Goal: Information Seeking & Learning: Learn about a topic

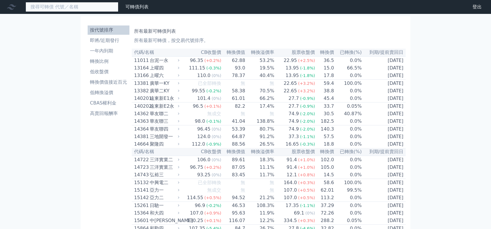
click at [55, 8] on input at bounding box center [72, 7] width 93 height 10
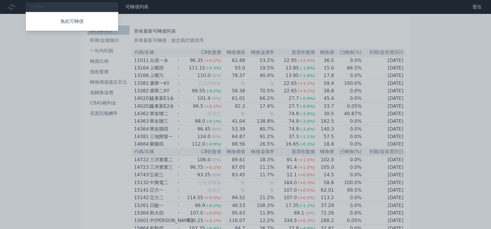
drag, startPoint x: 63, startPoint y: 5, endPoint x: 0, endPoint y: 3, distance: 62.7
click at [0, 3] on div at bounding box center [245, 114] width 491 height 229
click at [55, 6] on div "2360 無此可轉債" at bounding box center [72, 7] width 93 height 10
drag, startPoint x: 50, startPoint y: 6, endPoint x: 30, endPoint y: 6, distance: 19.7
click at [30, 6] on div at bounding box center [245, 114] width 491 height 229
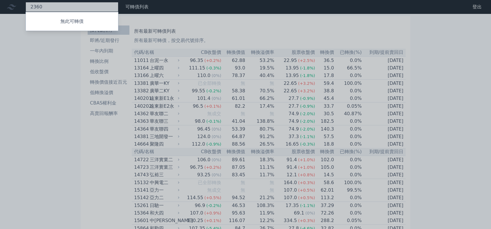
click at [45, 5] on div "2360 無此可轉債" at bounding box center [72, 7] width 93 height 10
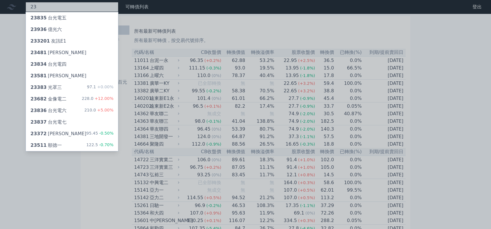
type input "2"
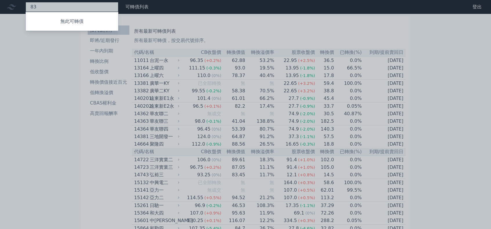
type input "8"
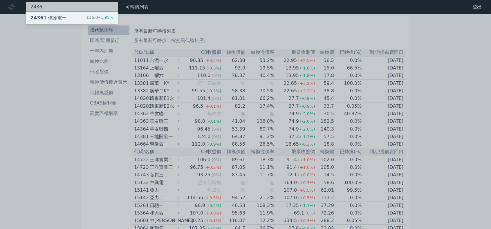
type input "2436"
click at [87, 17] on div "24361 偉詮電一 116.0 -1.95%" at bounding box center [72, 18] width 92 height 12
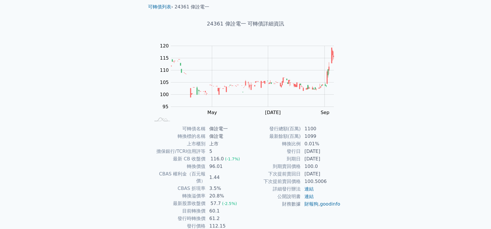
scroll to position [29, 0]
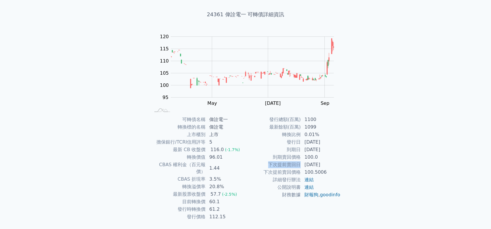
drag, startPoint x: 269, startPoint y: 165, endPoint x: 300, endPoint y: 164, distance: 30.8
click at [300, 164] on td "下次提前賣回日" at bounding box center [272, 165] width 55 height 8
copy td "下次提前賣回日"
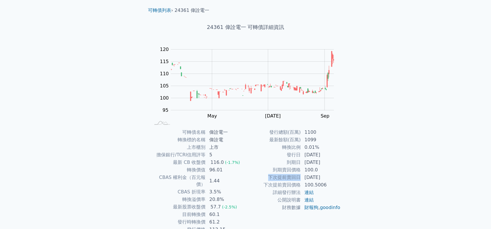
scroll to position [0, 0]
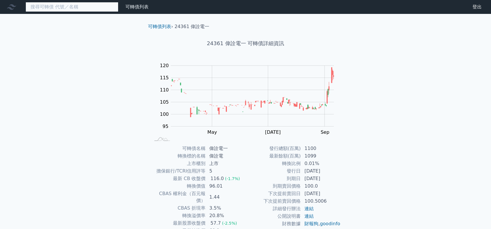
drag, startPoint x: 79, startPoint y: 9, endPoint x: 91, endPoint y: 8, distance: 12.6
click at [79, 9] on input at bounding box center [72, 7] width 93 height 10
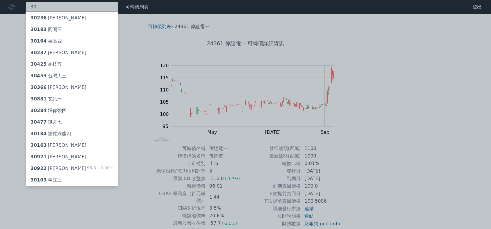
type input "3"
type input "ㄑ"
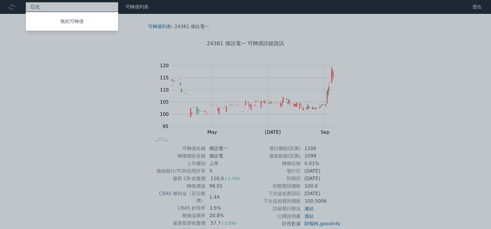
type input "亞"
type input "強"
type input "廣"
type input "6"
type input "伊"
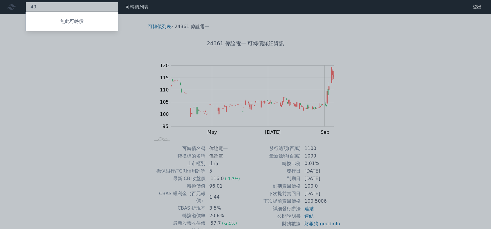
type input "4"
type input "華"
type input "6269"
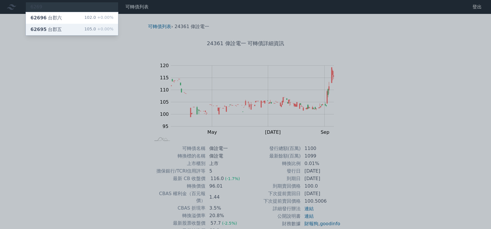
click at [106, 30] on span "+0.00%" at bounding box center [104, 29] width 17 height 5
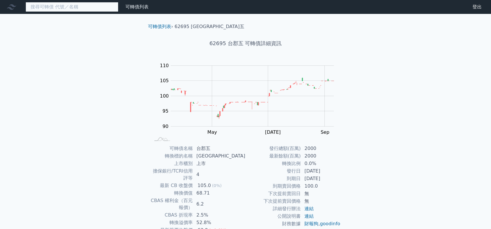
click at [77, 6] on input at bounding box center [72, 7] width 93 height 10
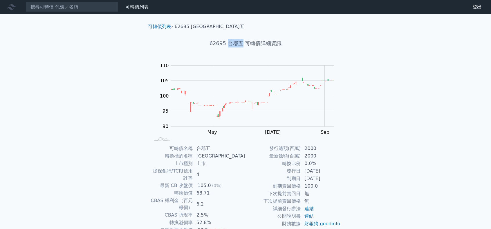
drag, startPoint x: 231, startPoint y: 45, endPoint x: 240, endPoint y: 46, distance: 9.6
click at [240, 46] on h1 "62695 台郡五 可轉債詳細資訊" at bounding box center [245, 43] width 204 height 8
copy h1 "台郡五"
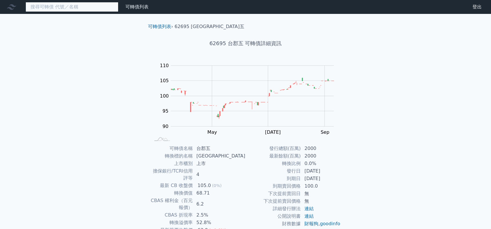
click at [90, 8] on input at bounding box center [72, 7] width 93 height 10
paste input "台郡五"
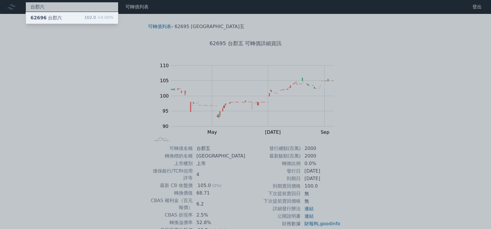
type input "台郡六"
click at [95, 17] on div "102.0 +0.00%" at bounding box center [98, 17] width 29 height 7
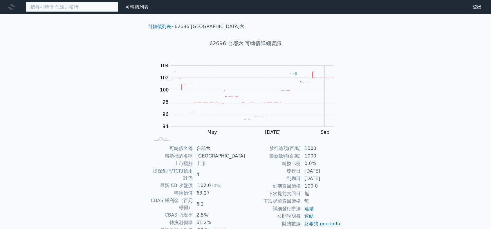
click at [50, 5] on input at bounding box center [72, 7] width 93 height 10
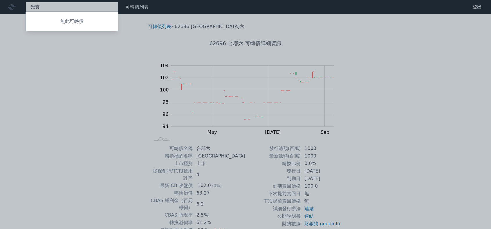
type input "光寶"
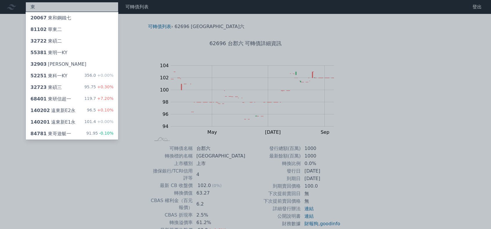
type input "東"
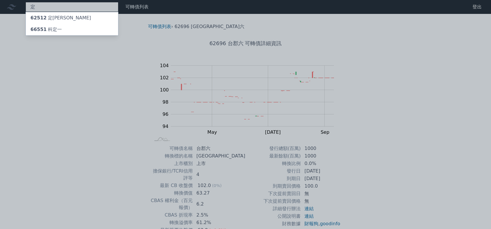
type input "定"
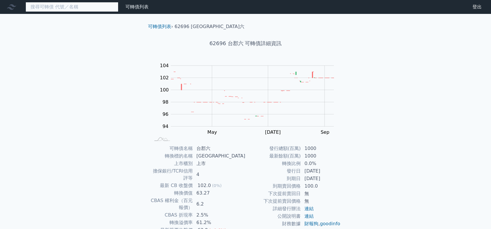
click at [78, 7] on input at bounding box center [72, 7] width 93 height 10
click at [95, 8] on input at bounding box center [72, 7] width 93 height 10
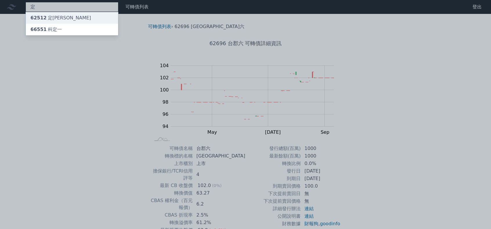
type input "定"
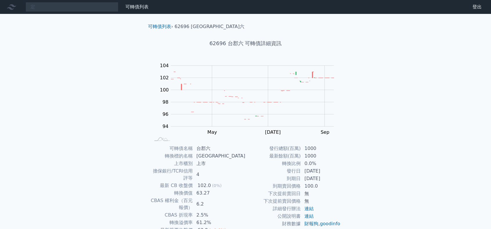
click at [89, 17] on div "定 可轉債列表 財務數據 可轉債列表 財務數據 登出 登出 可轉債列表 › 62696 台郡六 62696 台郡六 可轉債詳細資訊 Zoom Out 100 …" at bounding box center [245, 141] width 491 height 282
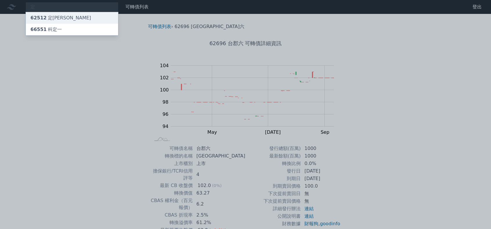
click at [58, 16] on div "62512 定穎二" at bounding box center [60, 17] width 61 height 7
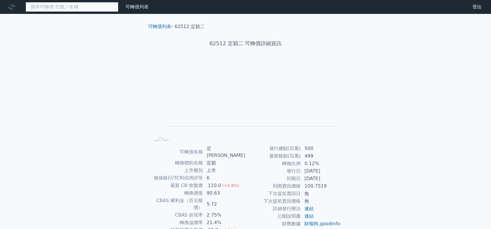
click at [54, 10] on input at bounding box center [72, 7] width 93 height 10
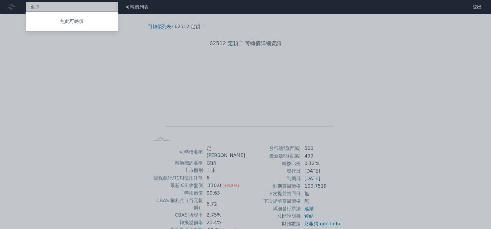
type input "ㄓ"
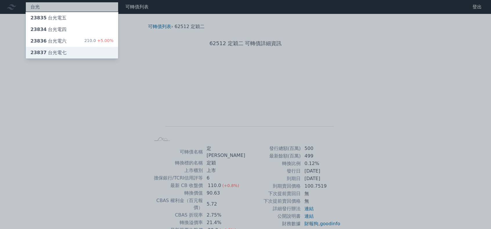
type input "台光"
click at [70, 52] on div "23837 台光電七" at bounding box center [72, 53] width 92 height 12
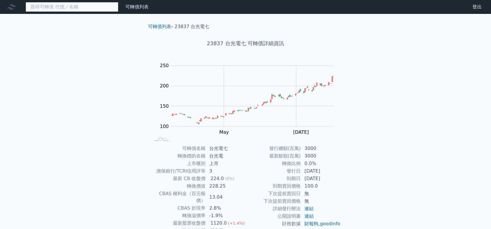
click at [48, 10] on input at bounding box center [72, 7] width 93 height 10
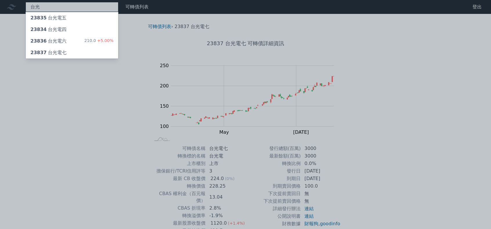
type input "台光"
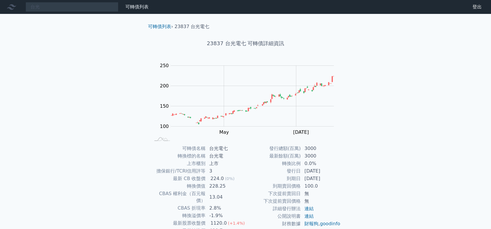
click at [85, 39] on div "台光 可轉債列表 財務數據 可轉債列表 財務數據 登出 登出 可轉債列表 › 23837 台光電七 23837 台光電七 可轉債詳細資訊 Zoom Out 1…" at bounding box center [245, 137] width 491 height 275
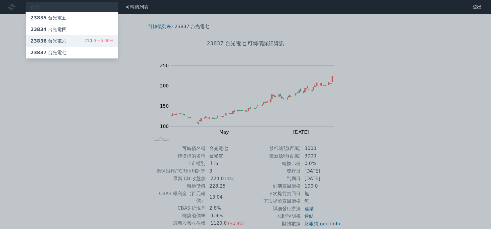
click at [72, 42] on div "23836 台光電六 210.0 +5.00%" at bounding box center [72, 41] width 92 height 12
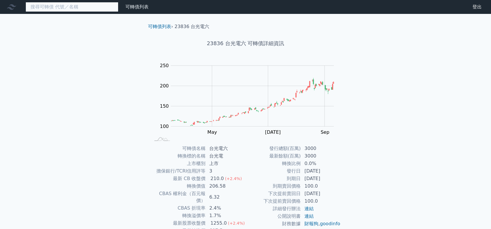
click at [64, 11] on input at bounding box center [72, 7] width 93 height 10
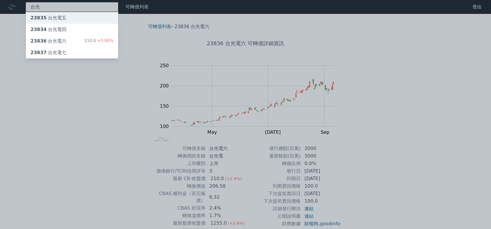
type input "台光"
click at [93, 18] on div "23835 台光電五" at bounding box center [72, 18] width 92 height 12
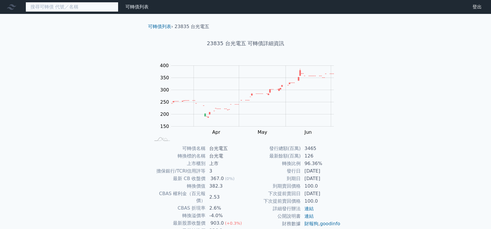
click at [52, 9] on input at bounding box center [72, 7] width 93 height 10
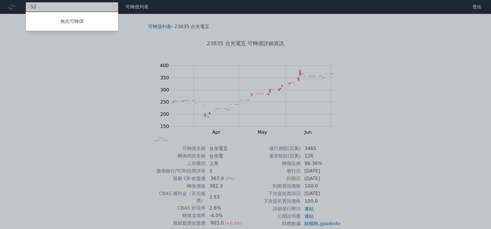
type input "5"
type input "ㄓ"
type input "研"
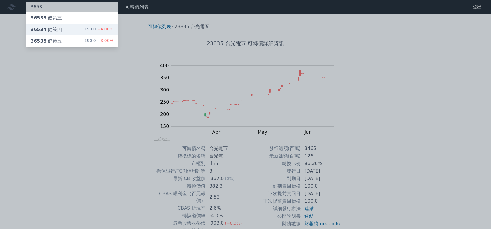
type input "3653"
click at [93, 29] on div "190.0 +4.00%" at bounding box center [98, 29] width 29 height 7
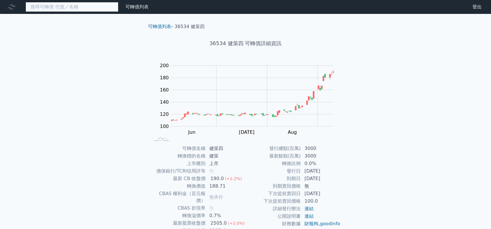
click at [69, 7] on input at bounding box center [72, 7] width 93 height 10
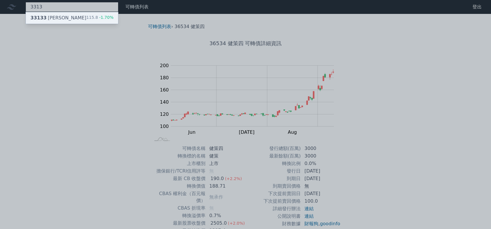
type input "3313"
click at [72, 17] on div "33133 斐成三 115.8 -1.70%" at bounding box center [72, 18] width 92 height 12
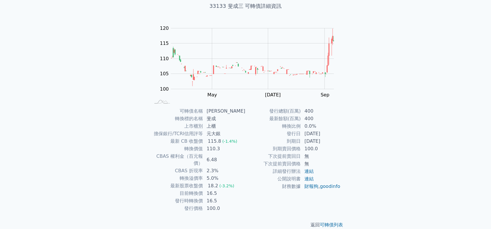
scroll to position [39, 0]
